Goal: Check status: Check status

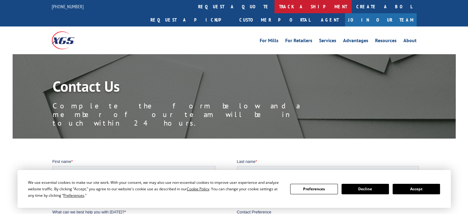
click at [274, 7] on link "track a shipment" at bounding box center [312, 6] width 77 height 13
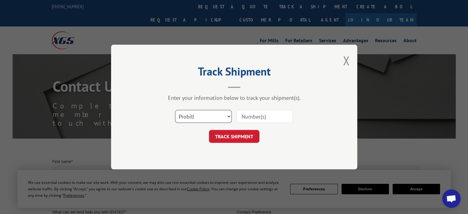
click at [209, 116] on select "Select category... Probill BOL PO" at bounding box center [203, 116] width 57 height 13
select select "bol"
click at [175, 110] on select "Select category... Probill BOL PO" at bounding box center [203, 116] width 57 height 13
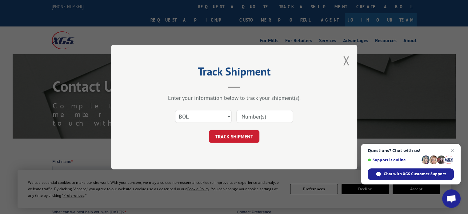
click at [277, 108] on div "Select category... Probill BOL PO" at bounding box center [234, 116] width 185 height 20
click at [273, 116] on input at bounding box center [264, 116] width 57 height 13
drag, startPoint x: 264, startPoint y: 116, endPoint x: 312, endPoint y: 127, distance: 49.1
click at [268, 119] on input at bounding box center [264, 116] width 57 height 13
type input "2879742"
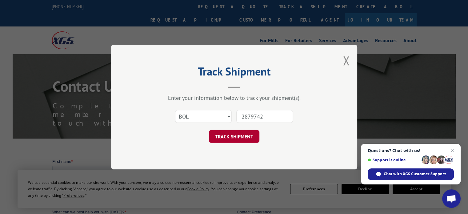
click at [239, 140] on button "TRACK SHIPMENT" at bounding box center [234, 136] width 50 height 13
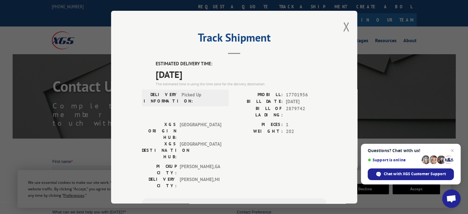
click at [343, 28] on button "Close modal" at bounding box center [346, 26] width 7 height 16
